Goal: Manage account settings

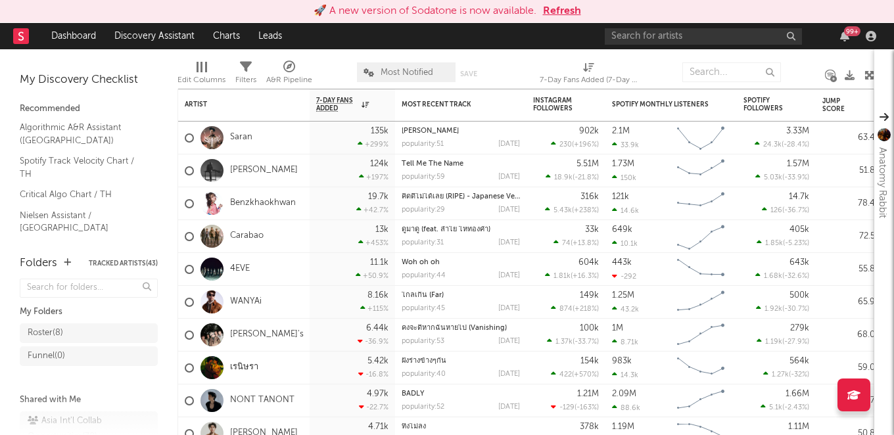
click at [567, 9] on button "Refresh" at bounding box center [562, 11] width 38 height 16
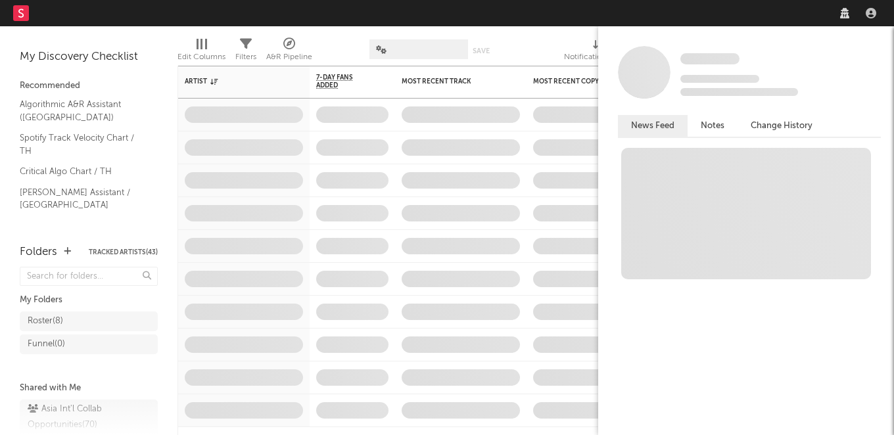
select select "recorded_music"
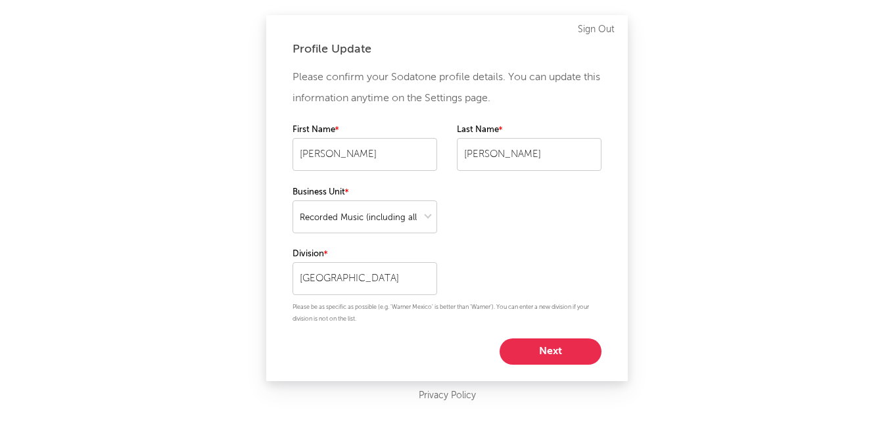
click at [552, 349] on button "Next" at bounding box center [551, 352] width 102 height 26
select select "other"
